Goal: Check status: Check status

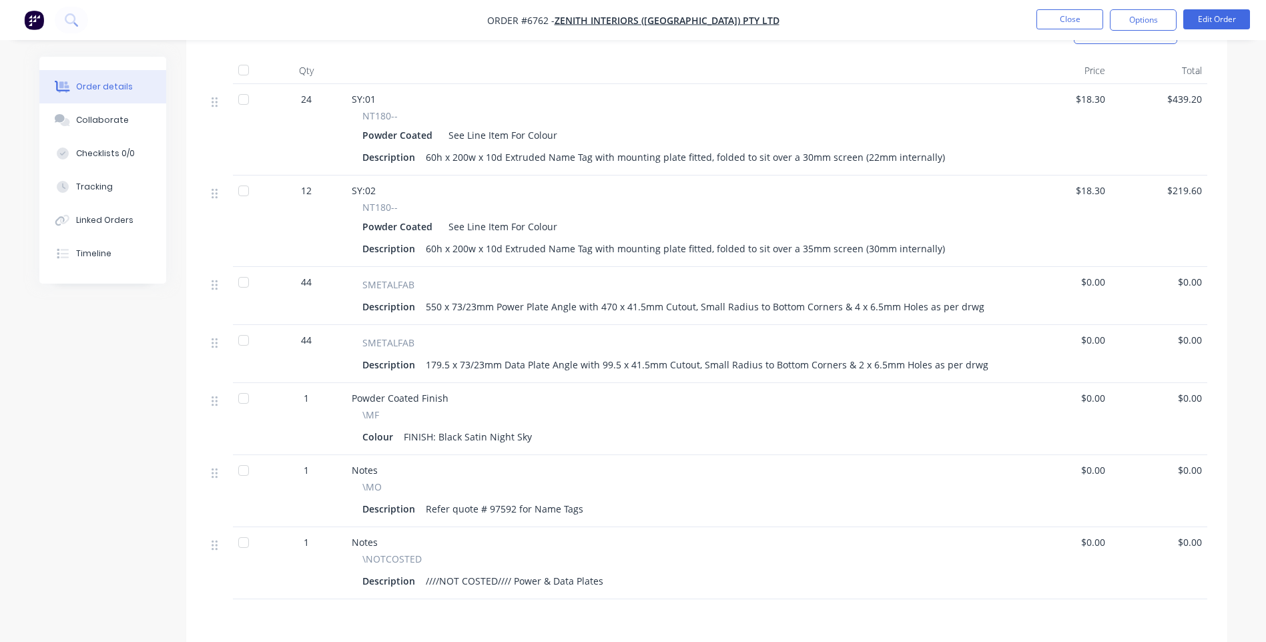
scroll to position [156, 0]
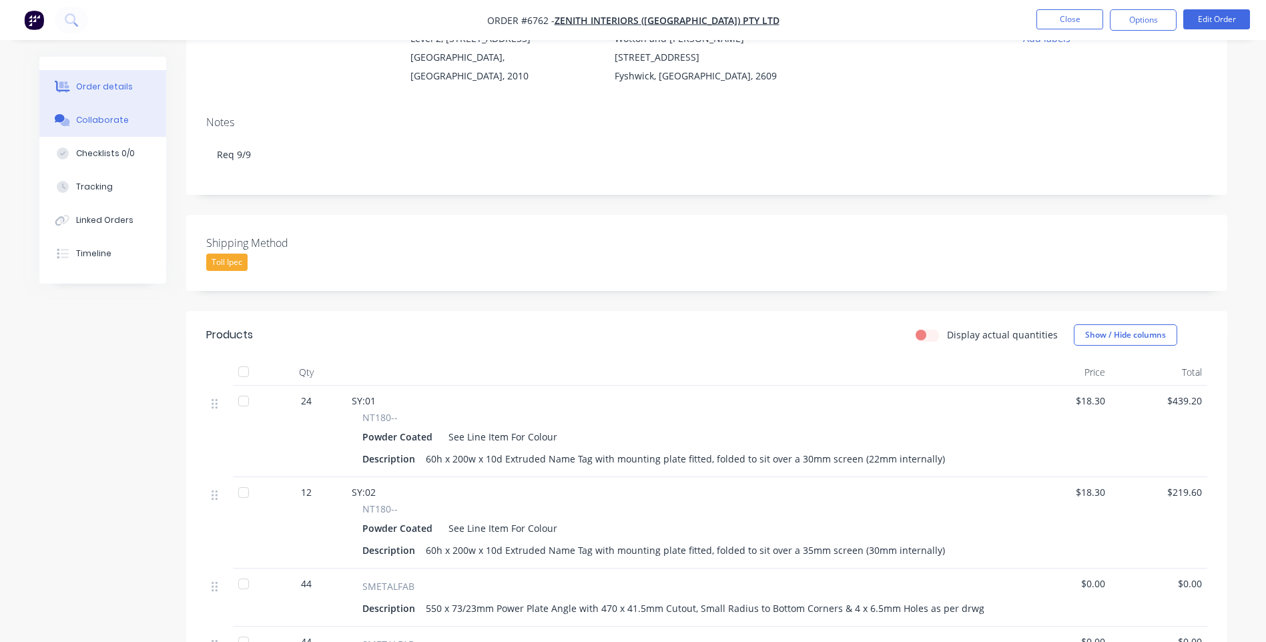
click at [95, 109] on button "Collaborate" at bounding box center [102, 119] width 127 height 33
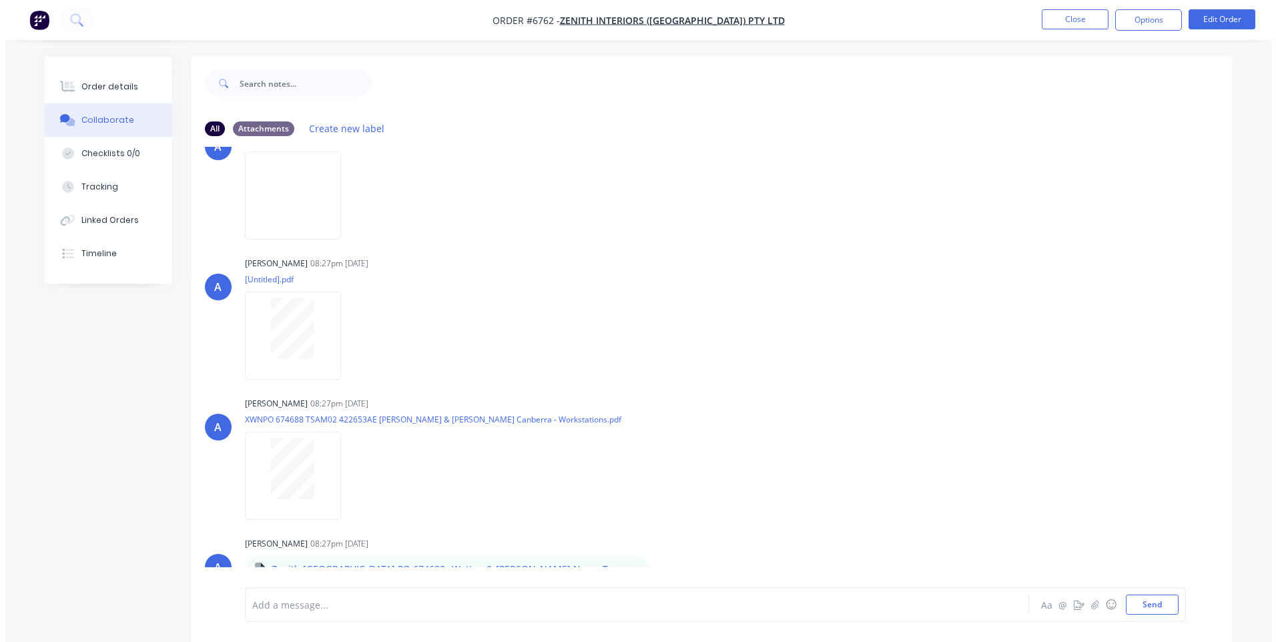
scroll to position [344, 0]
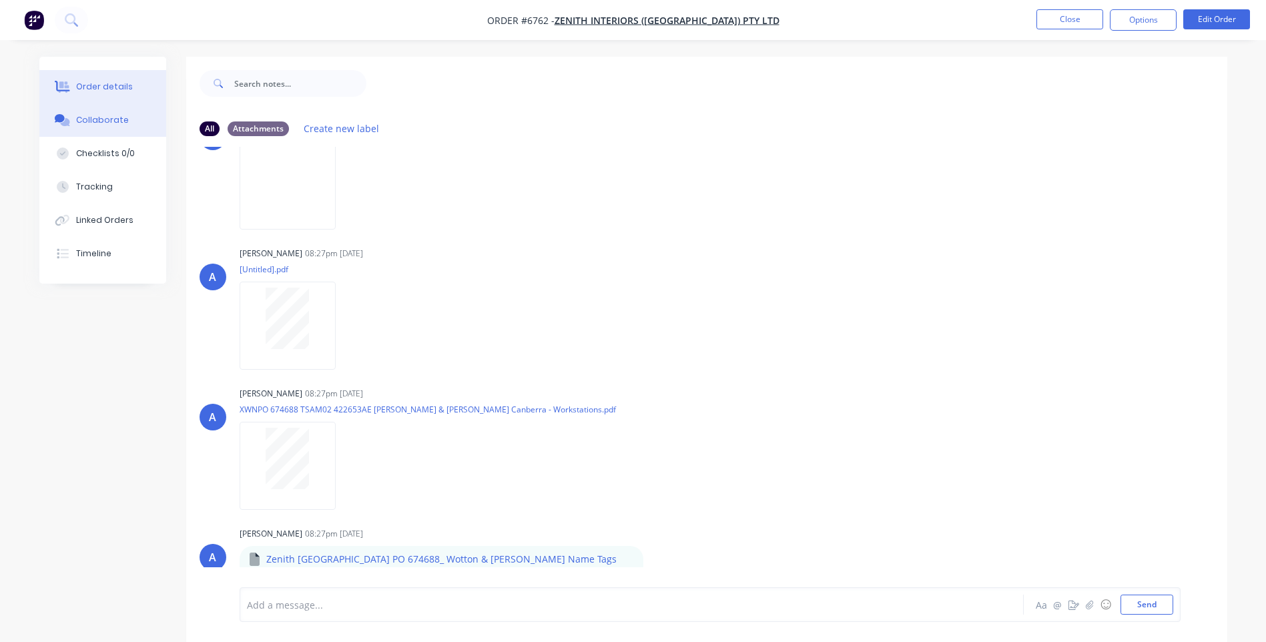
click at [116, 90] on div "Order details" at bounding box center [104, 87] width 57 height 12
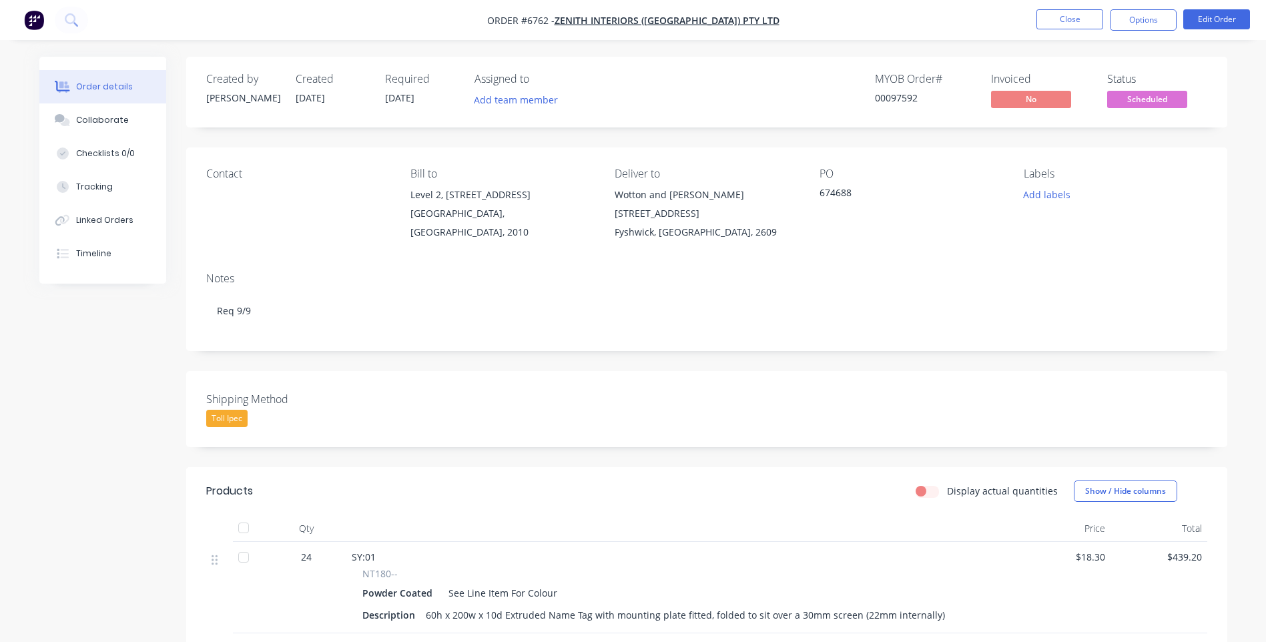
click at [1135, 98] on span "Scheduled" at bounding box center [1147, 99] width 80 height 17
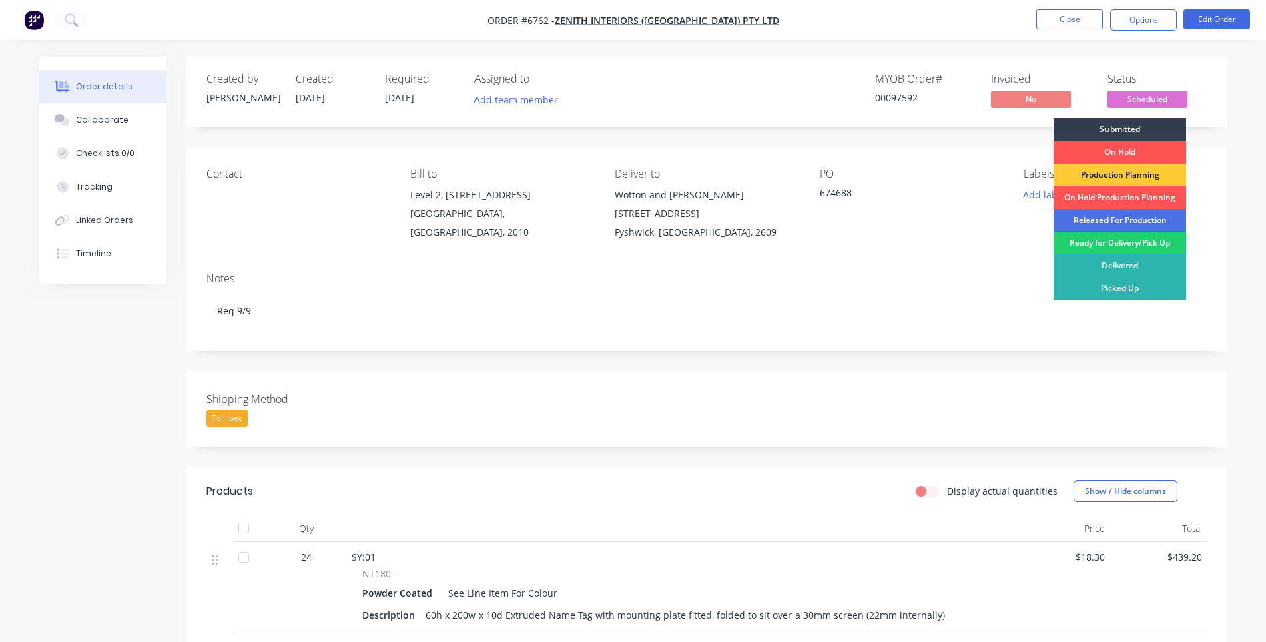
click at [1121, 218] on div "Released For Production" at bounding box center [1120, 220] width 132 height 23
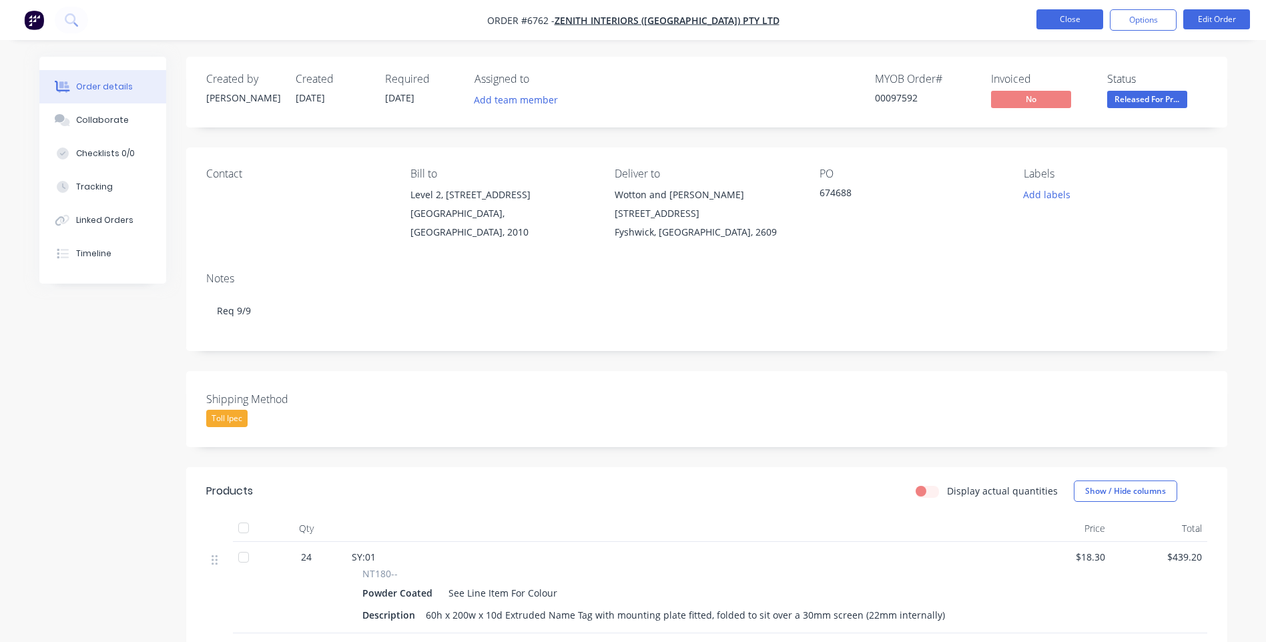
click at [1079, 24] on button "Close" at bounding box center [1070, 19] width 67 height 20
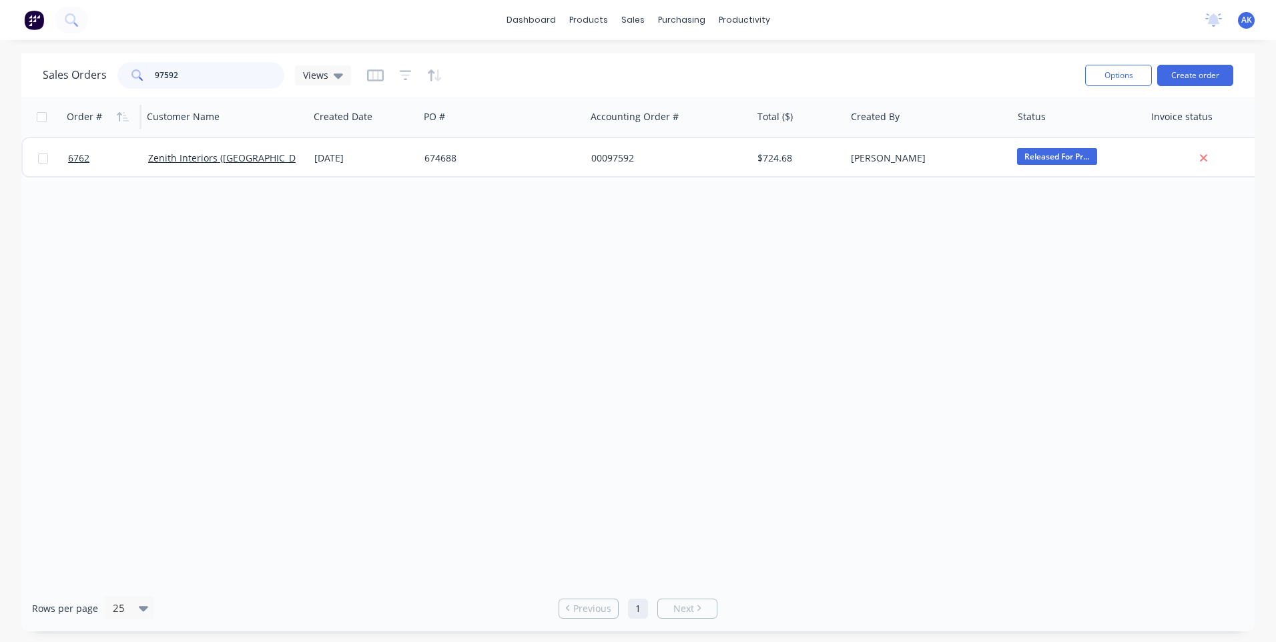
drag, startPoint x: 183, startPoint y: 69, endPoint x: 105, endPoint y: 113, distance: 89.3
click at [105, 113] on div "Sales Orders 97592 Views Options Create order Order # Customer Name Created Dat…" at bounding box center [638, 342] width 1234 height 578
type input "98483"
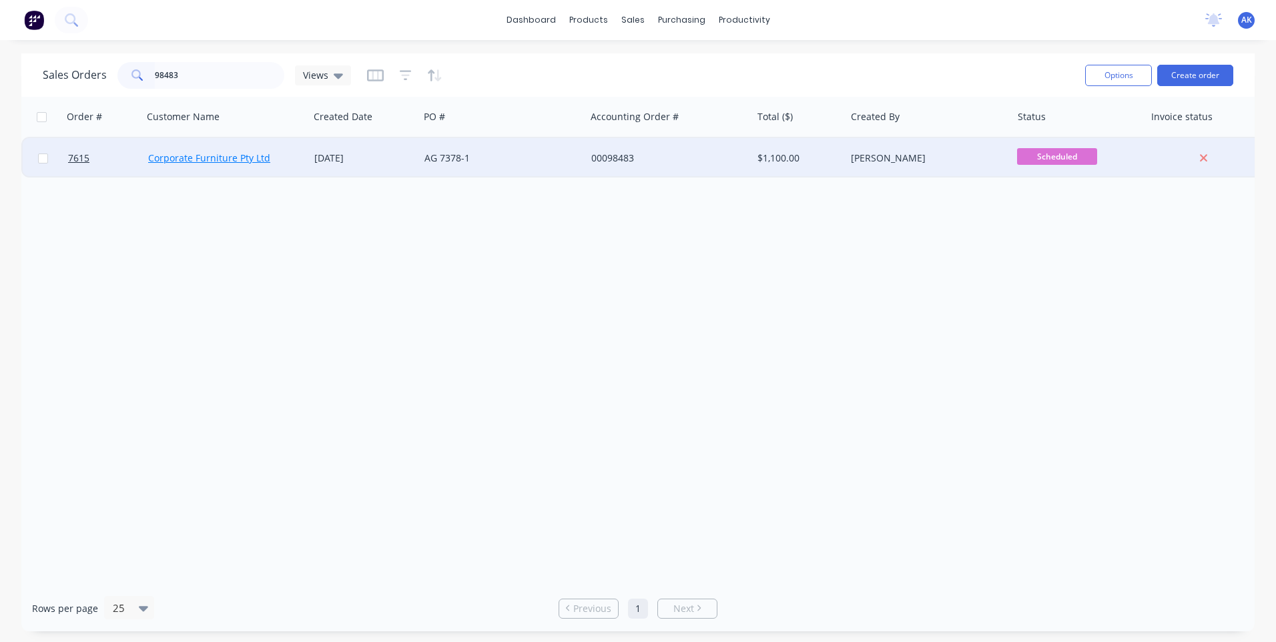
click at [174, 160] on link "Corporate Furniture Pty Ltd" at bounding box center [209, 158] width 122 height 13
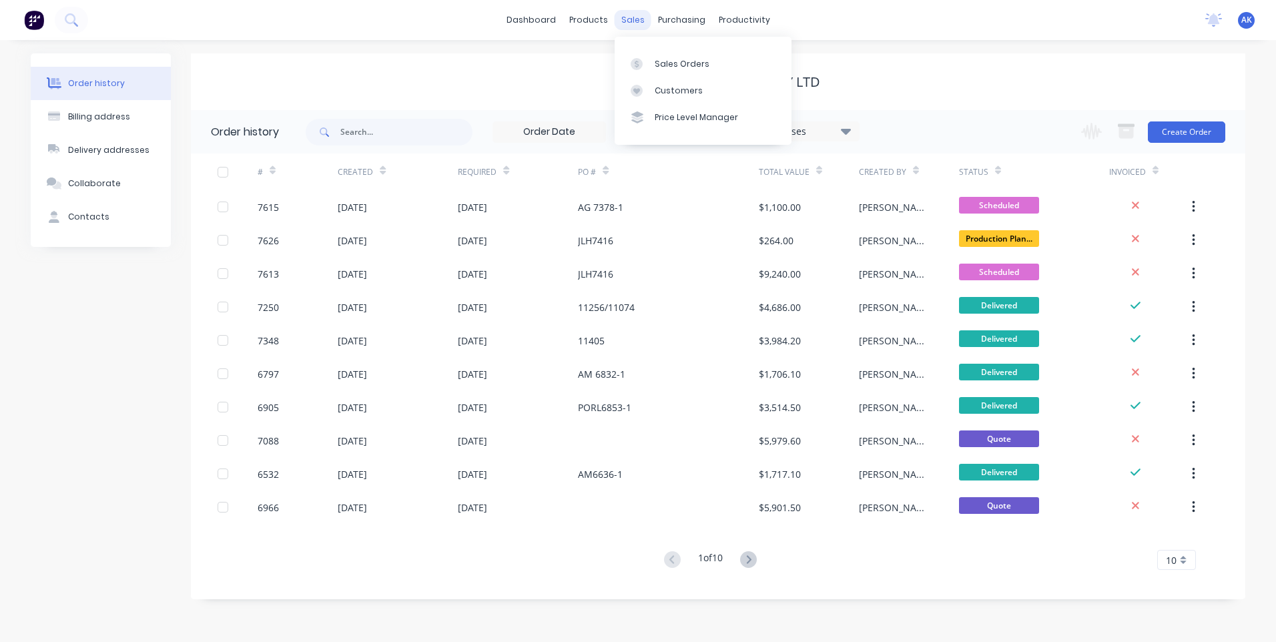
click at [634, 24] on div "sales" at bounding box center [633, 20] width 37 height 20
click at [666, 63] on div "Sales Orders" at bounding box center [682, 64] width 55 height 12
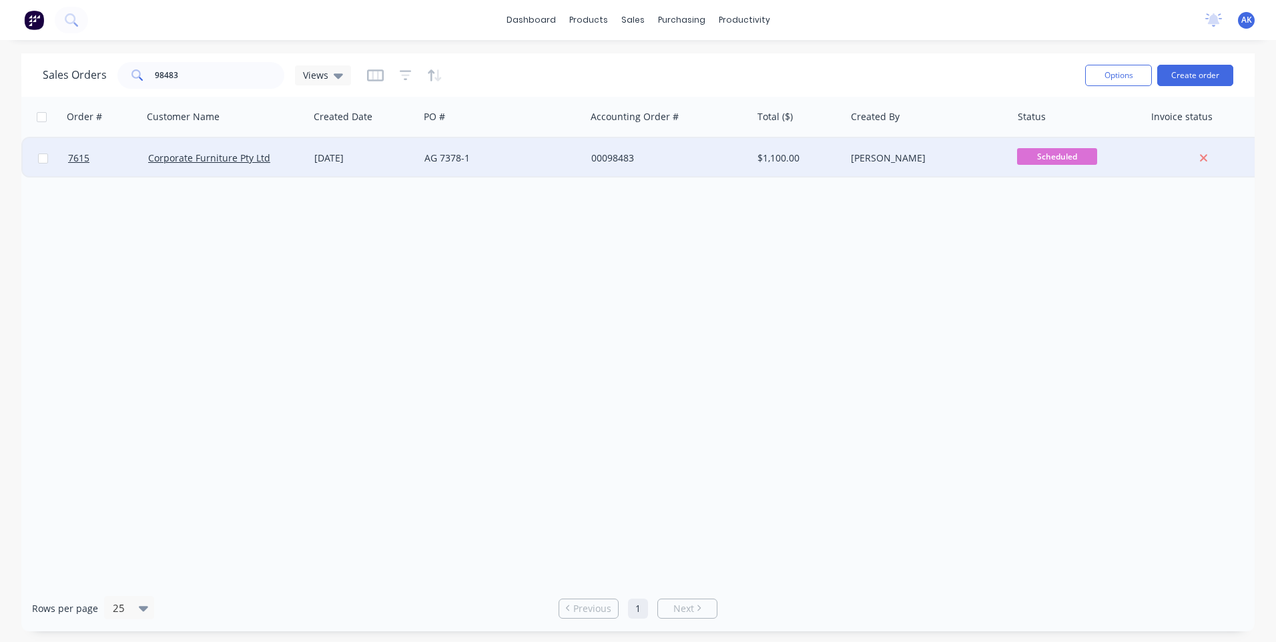
click at [357, 157] on div "[DATE]" at bounding box center [363, 158] width 99 height 13
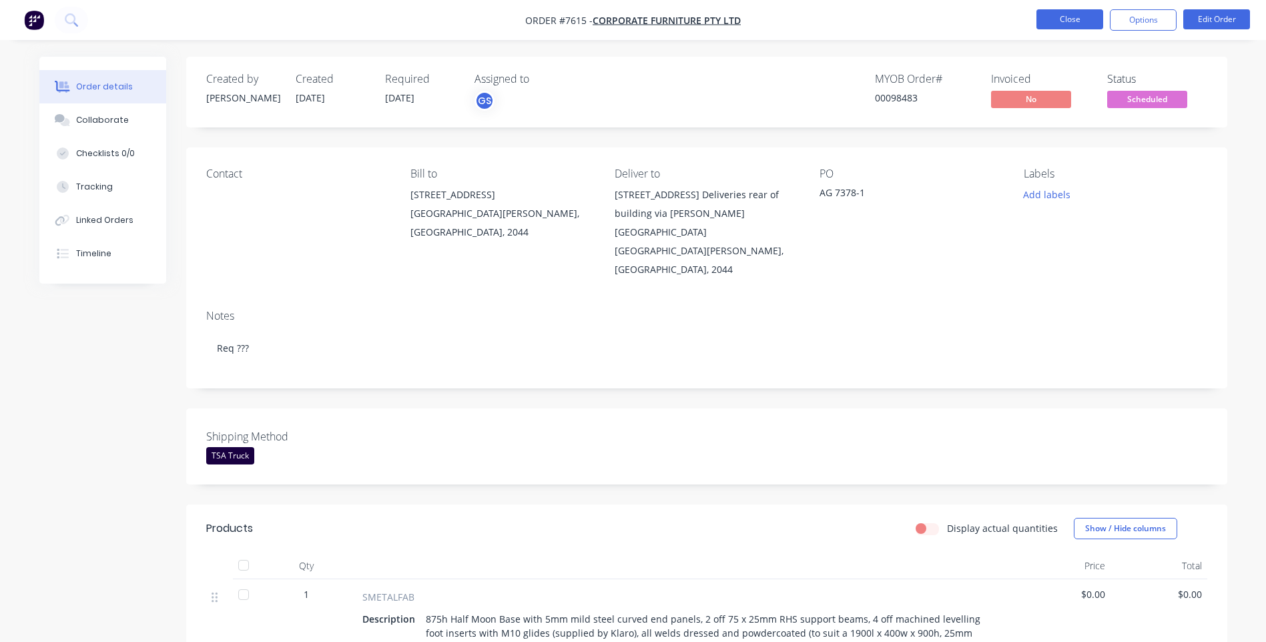
click at [1065, 16] on button "Close" at bounding box center [1070, 19] width 67 height 20
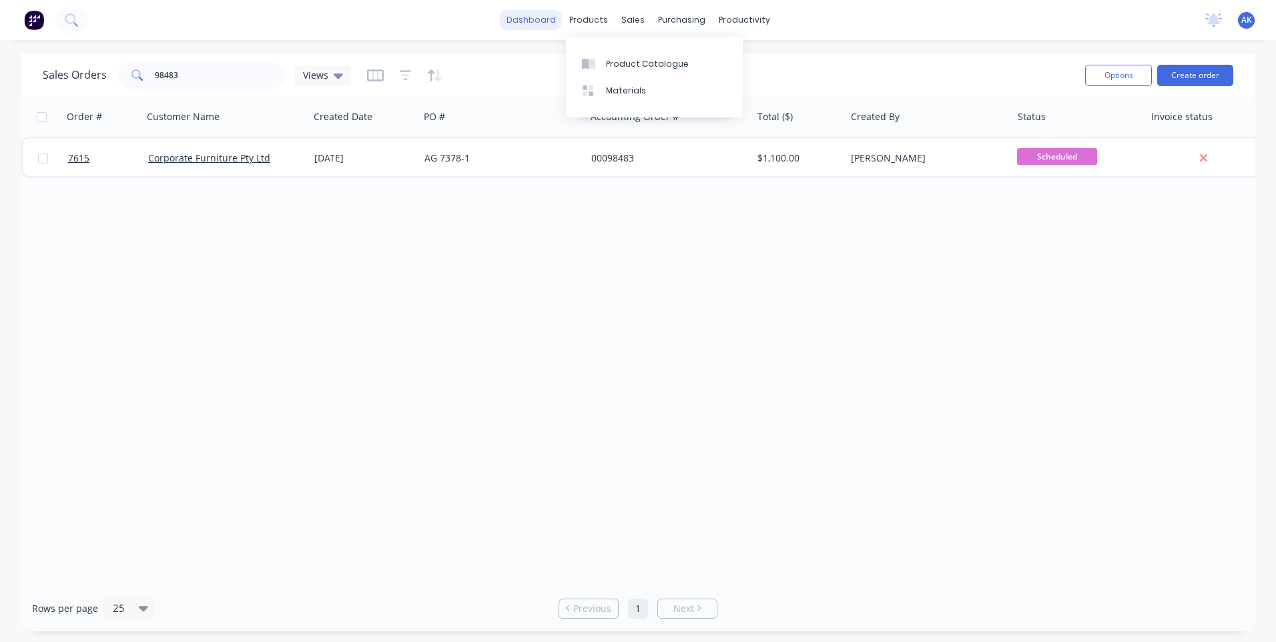
click at [554, 23] on link "dashboard" at bounding box center [531, 20] width 63 height 20
